Goal: Task Accomplishment & Management: Manage account settings

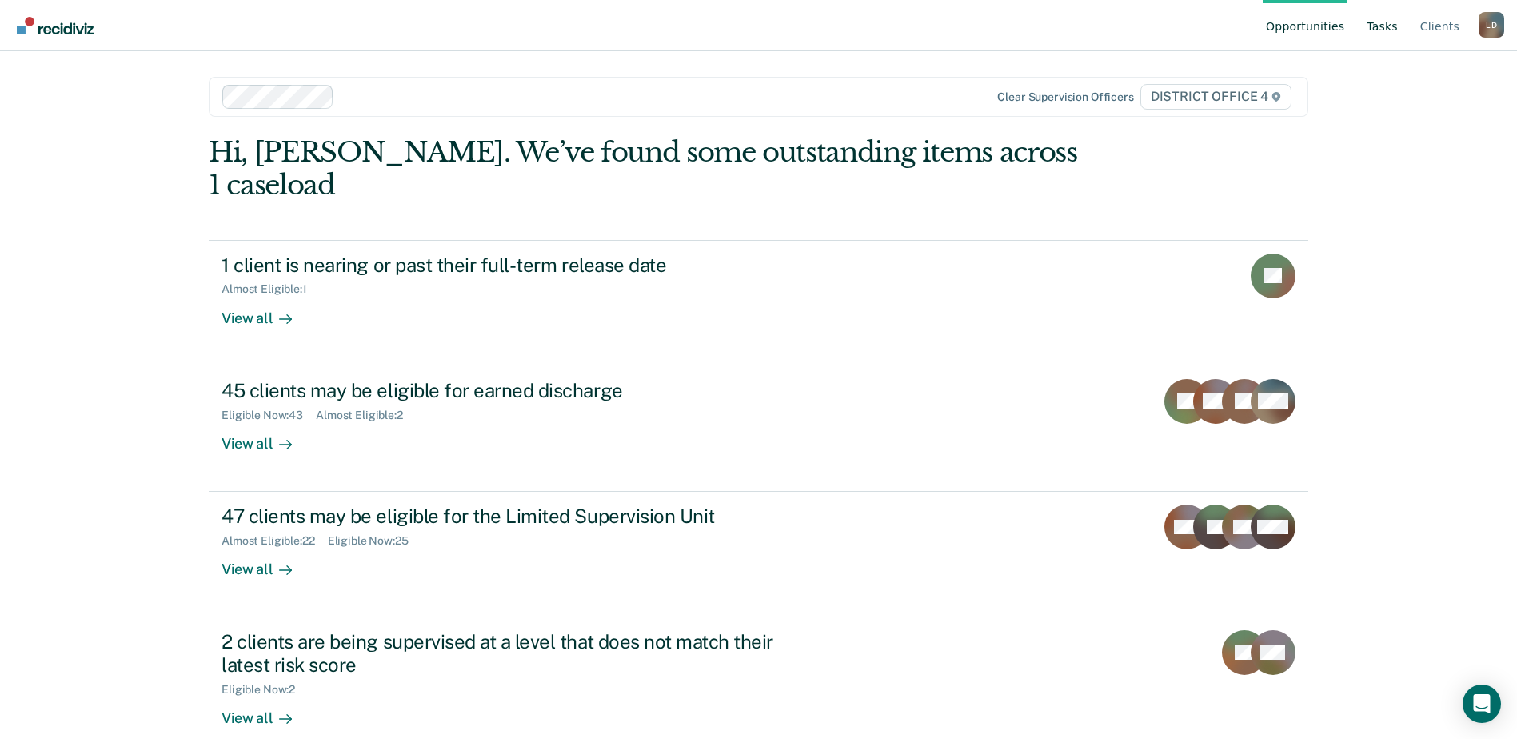
click at [1399, 25] on link "Tasks" at bounding box center [1382, 25] width 38 height 51
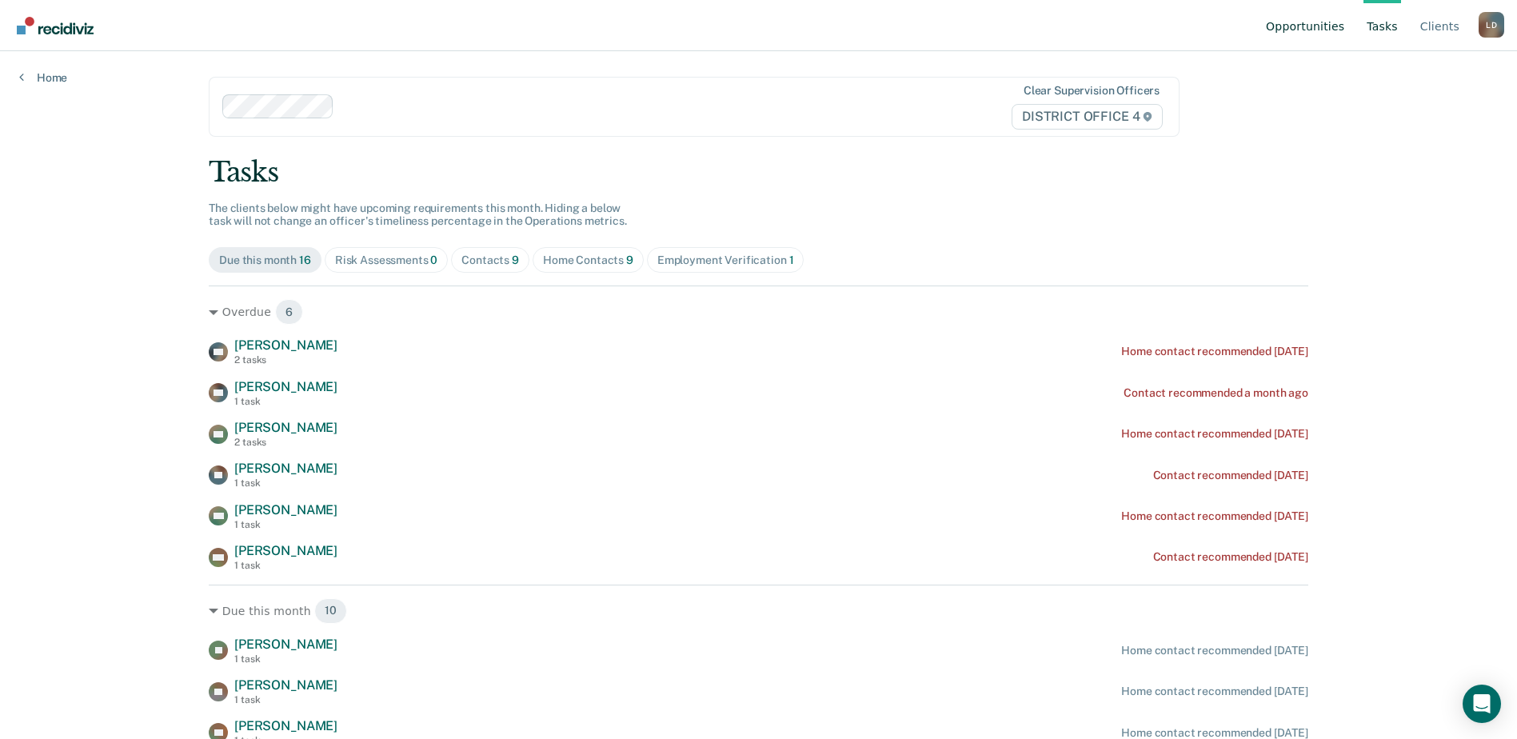
click at [1295, 22] on link "Opportunities" at bounding box center [1305, 25] width 85 height 51
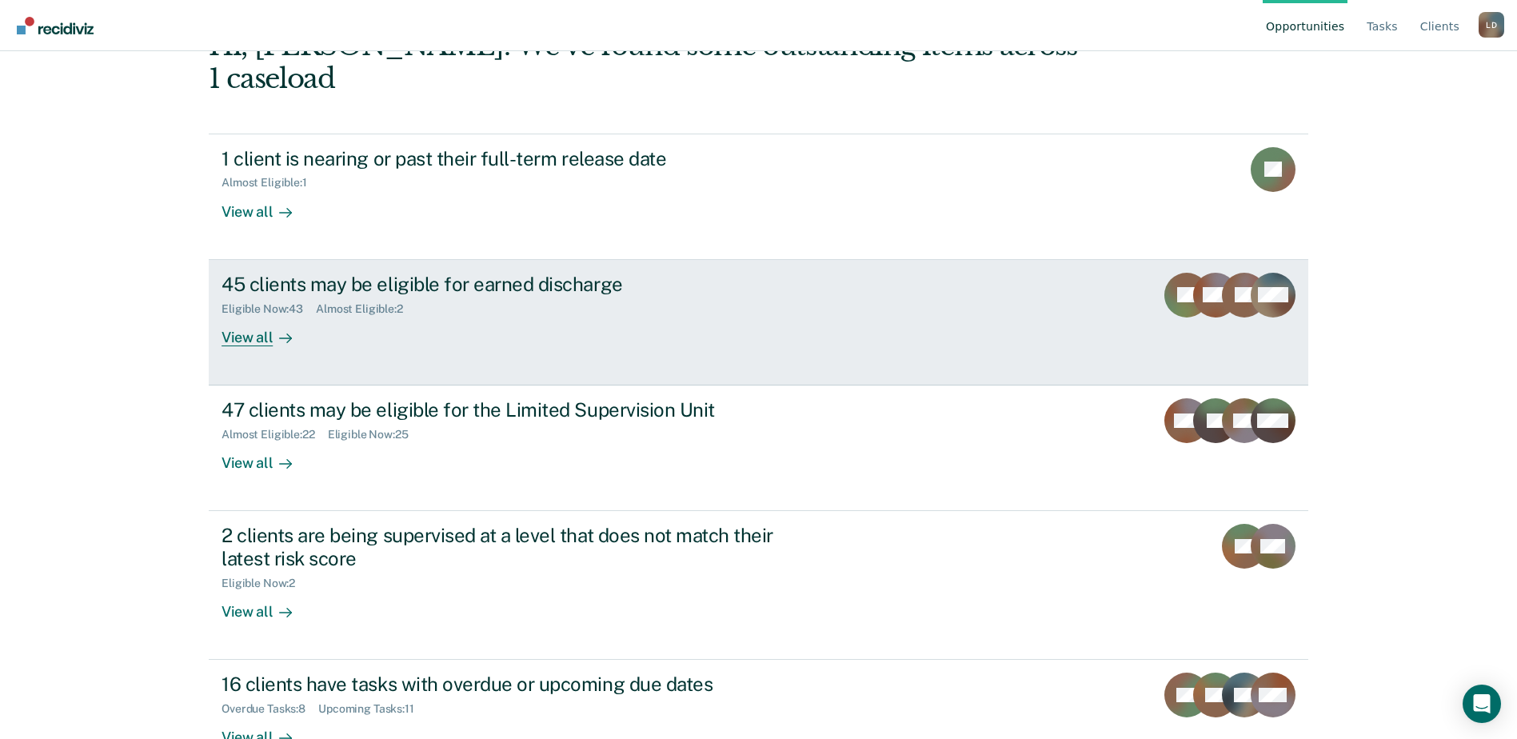
scroll to position [121, 0]
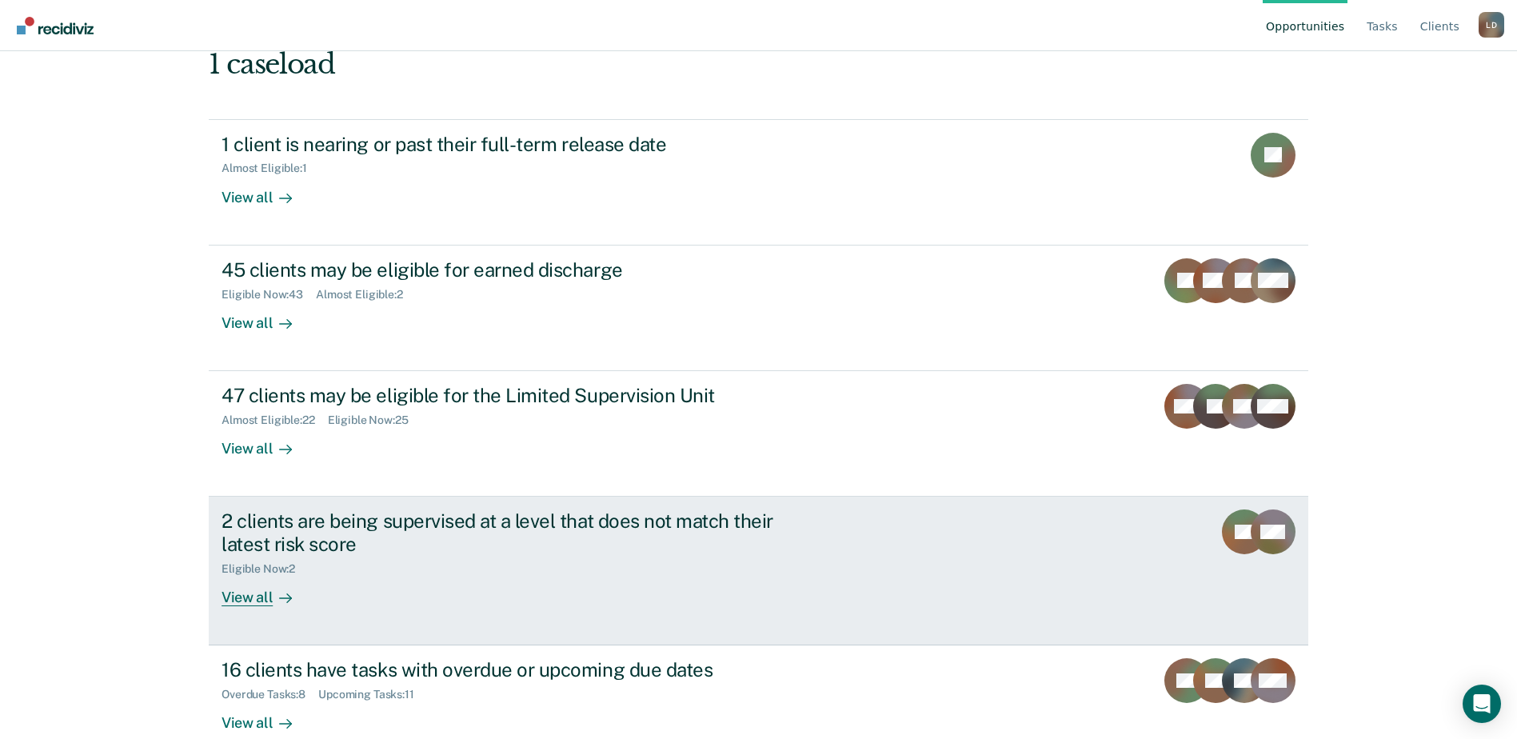
click at [227, 576] on div "View all" at bounding box center [267, 591] width 90 height 31
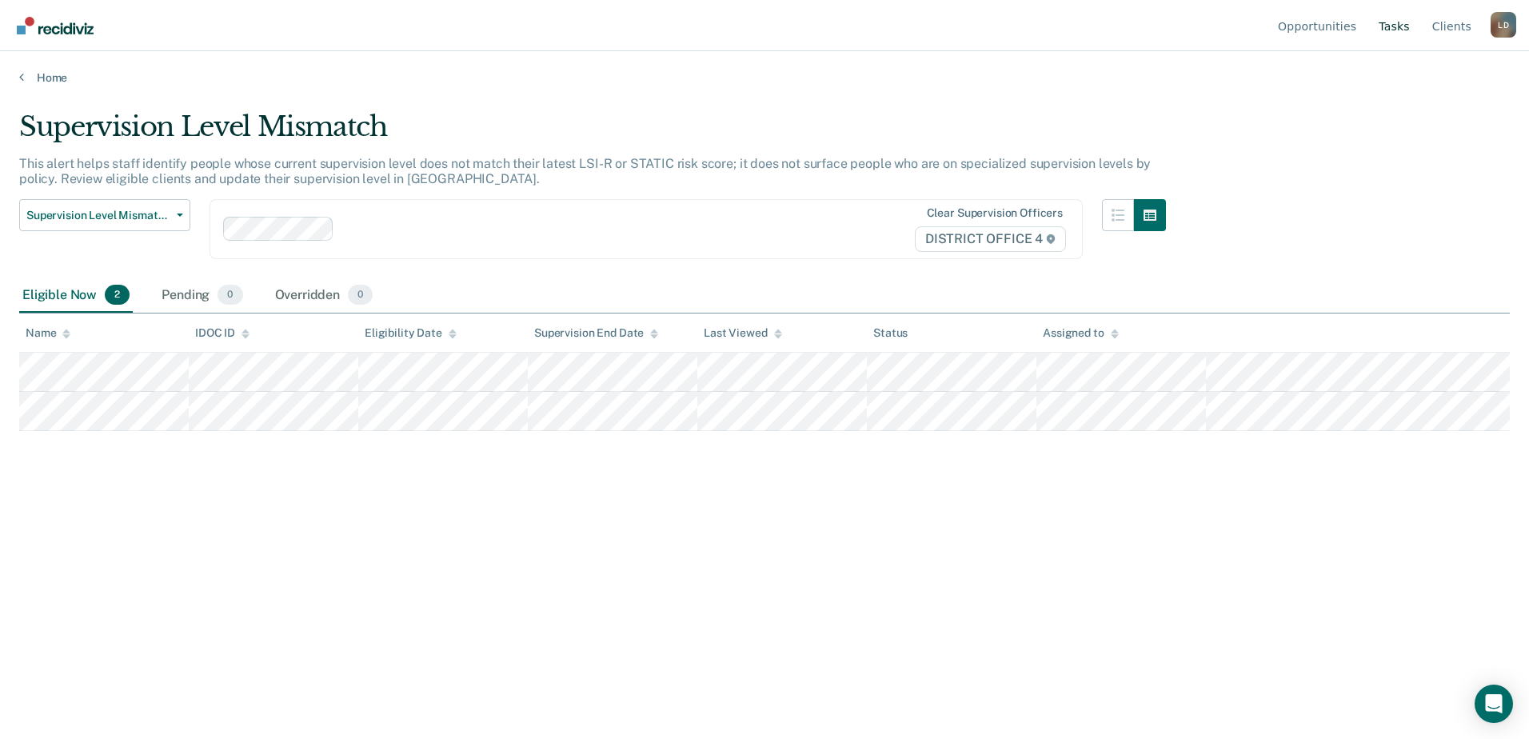
click at [1390, 25] on link "Tasks" at bounding box center [1394, 25] width 38 height 51
